Goal: Task Accomplishment & Management: Manage account settings

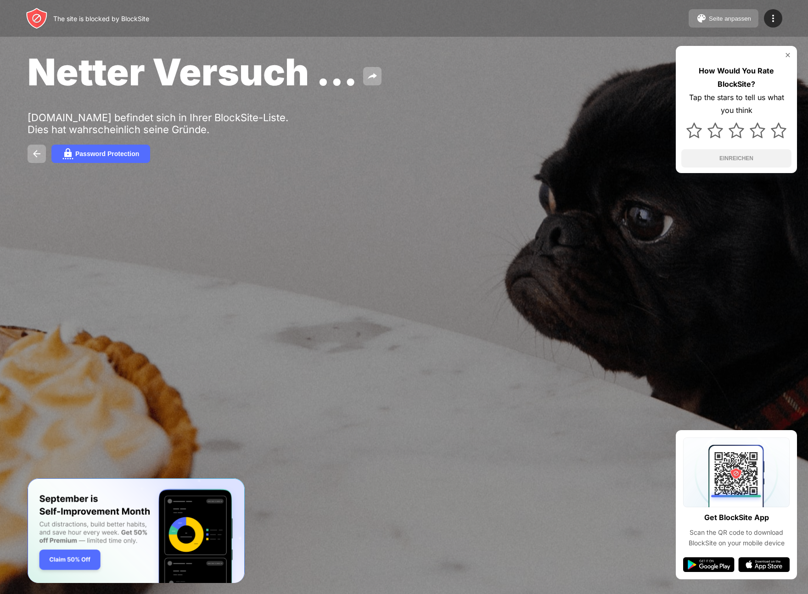
click at [748, 23] on button "Seite anpassen" at bounding box center [723, 18] width 70 height 18
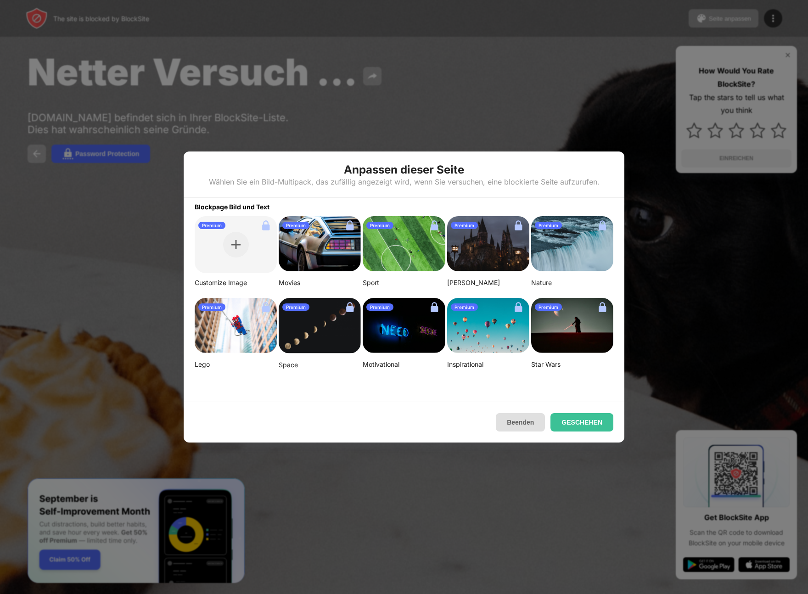
click at [519, 425] on button "Beenden" at bounding box center [520, 422] width 49 height 18
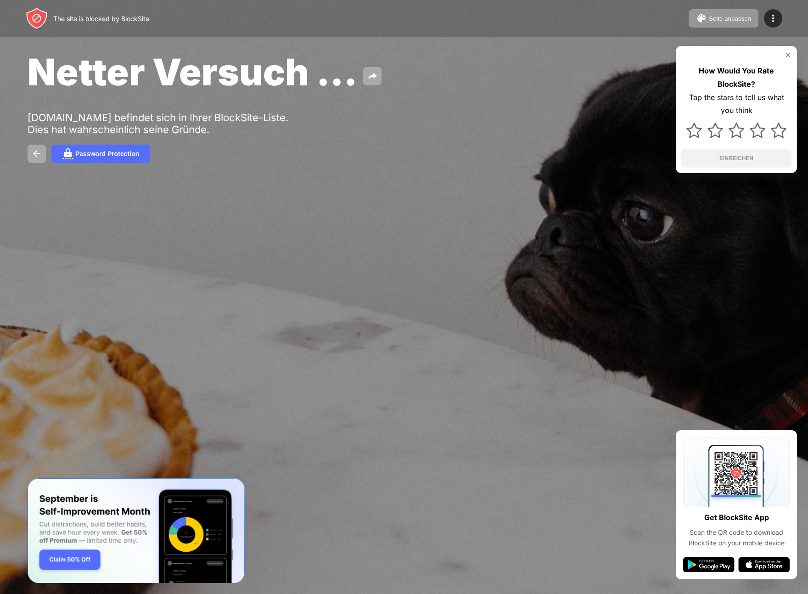
click at [782, 16] on div "The site is blocked by BlockSite Seite anpassen Blockliste bearbeiten Weiterlei…" at bounding box center [404, 18] width 808 height 37
click at [775, 17] on img at bounding box center [772, 18] width 11 height 11
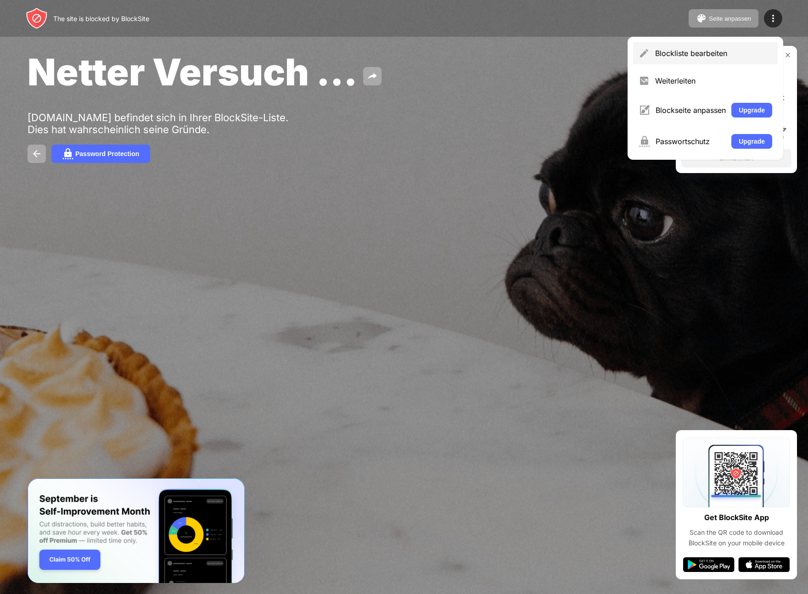
click at [683, 54] on div "Blockliste bearbeiten" at bounding box center [713, 53] width 117 height 9
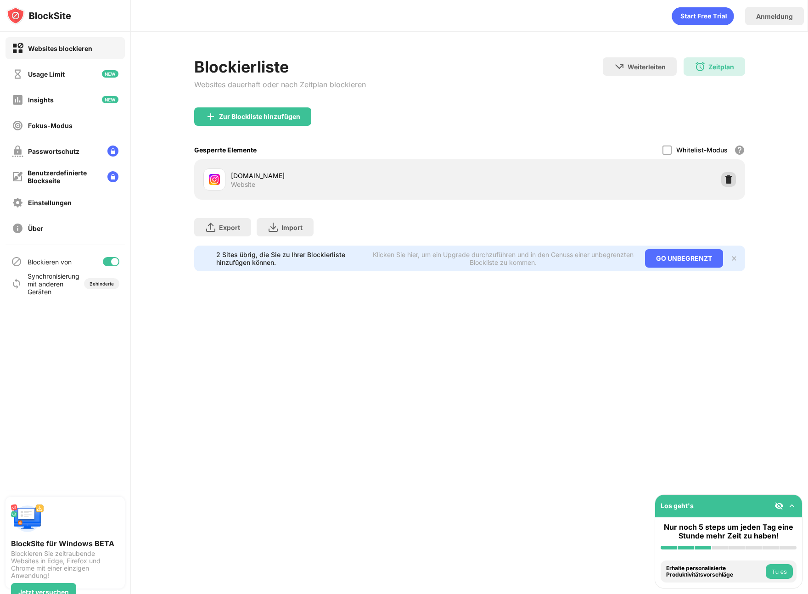
click at [726, 180] on img at bounding box center [728, 179] width 9 height 9
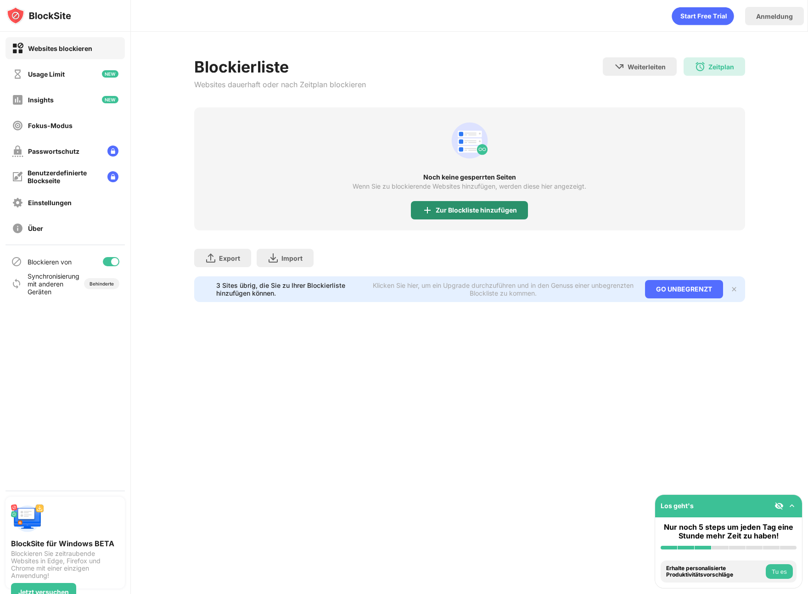
click at [469, 212] on div "Zur Blockliste hinzufügen" at bounding box center [475, 210] width 81 height 7
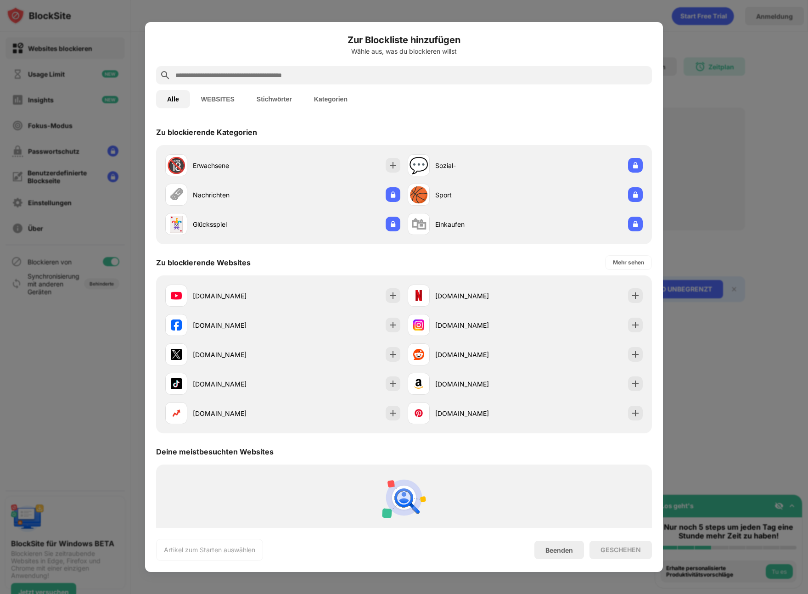
click at [274, 77] on input "text" at bounding box center [411, 75] width 474 height 11
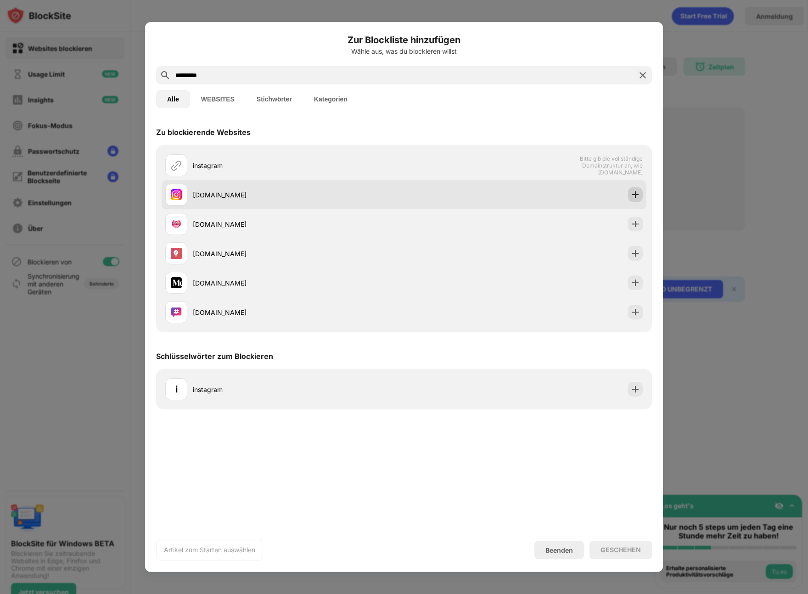
type input "*********"
click at [635, 195] on img at bounding box center [635, 194] width 9 height 9
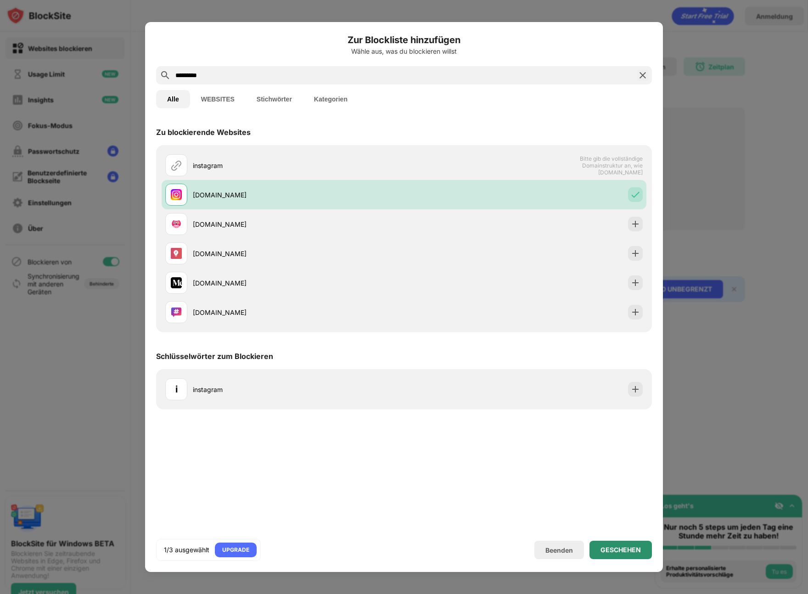
click at [612, 548] on div "GESCHEHEN" at bounding box center [620, 549] width 40 height 7
